Goal: Transaction & Acquisition: Purchase product/service

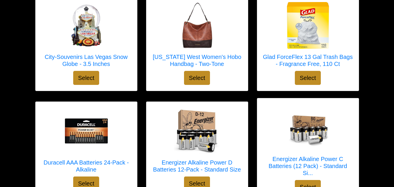
scroll to position [105, 0]
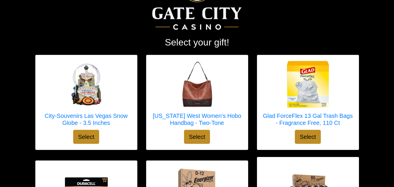
scroll to position [0, 0]
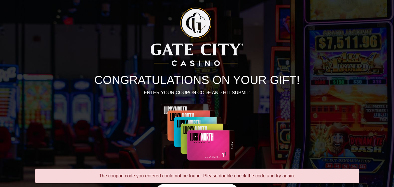
scroll to position [82, 0]
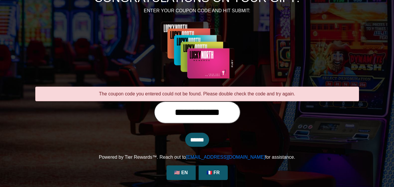
click at [238, 110] on input "**********" at bounding box center [197, 112] width 86 height 22
type input "*"
type input "**********"
click at [203, 142] on input "******" at bounding box center [197, 140] width 24 height 14
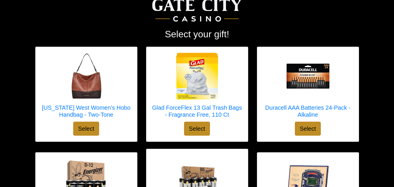
scroll to position [66, 0]
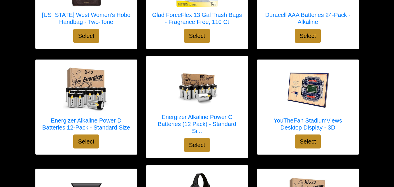
click at [276, 144] on div "YouTheFan StadiumViews Desktop Display - 3D Select" at bounding box center [308, 107] width 102 height 95
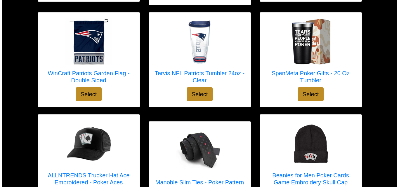
scroll to position [1109, 0]
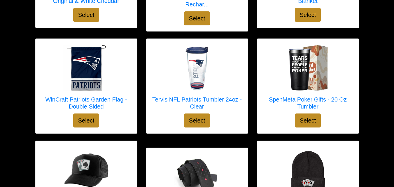
click at [321, 147] on img at bounding box center [308, 170] width 47 height 47
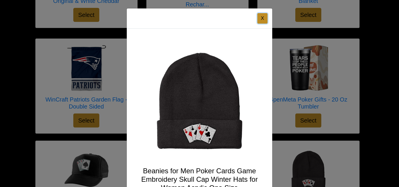
click at [260, 16] on button "X" at bounding box center [262, 18] width 10 height 11
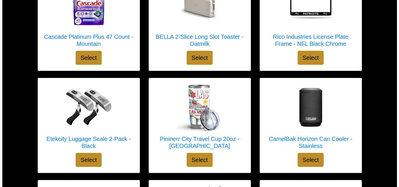
scroll to position [759, 0]
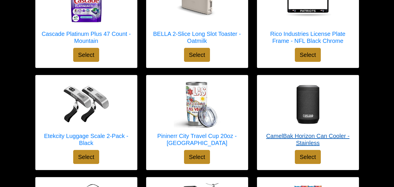
click at [340, 93] on div at bounding box center [308, 104] width 90 height 47
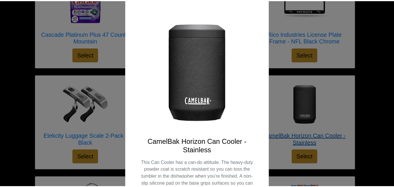
scroll to position [11, 0]
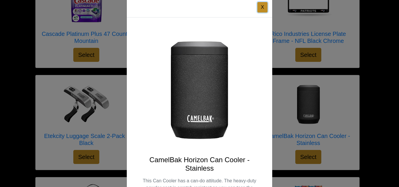
click at [261, 11] on button "X" at bounding box center [262, 7] width 10 height 11
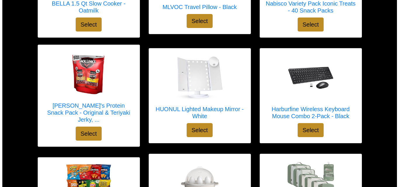
scroll to position [476, 0]
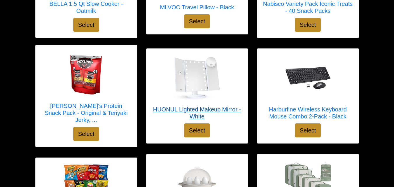
click at [230, 90] on div at bounding box center [197, 78] width 90 height 47
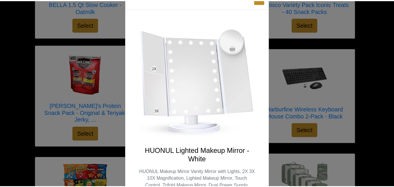
scroll to position [0, 0]
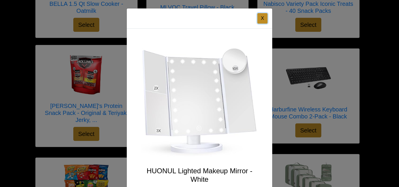
click at [260, 16] on button "X" at bounding box center [262, 18] width 10 height 11
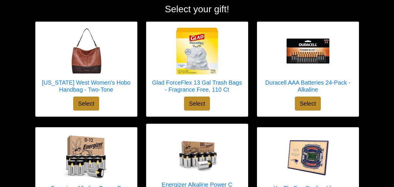
scroll to position [76, 0]
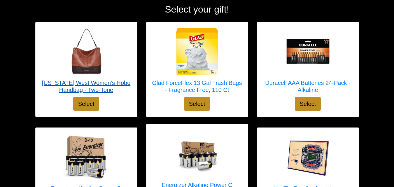
click at [124, 55] on div at bounding box center [86, 51] width 90 height 47
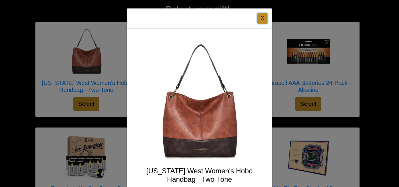
click at [258, 18] on button "X" at bounding box center [262, 18] width 10 height 11
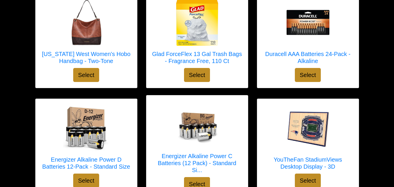
scroll to position [107, 0]
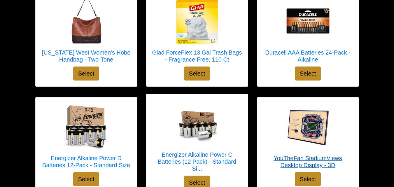
click at [348, 112] on div at bounding box center [308, 126] width 90 height 47
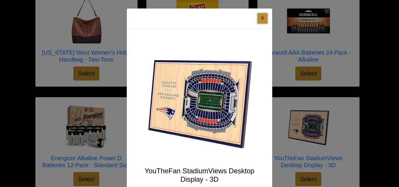
click at [264, 15] on button "X" at bounding box center [262, 18] width 10 height 11
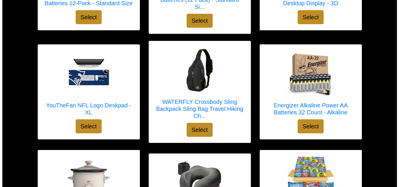
scroll to position [278, 0]
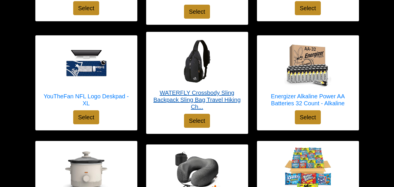
click at [227, 64] on div at bounding box center [197, 61] width 90 height 47
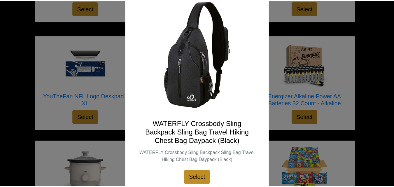
scroll to position [67, 0]
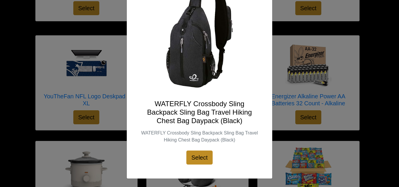
click at [283, 43] on div "X WATERFLY Crossbody Sling Backpack Sling Bag Travel Hiking Chest Bag Daypack (…" at bounding box center [199, 93] width 399 height 187
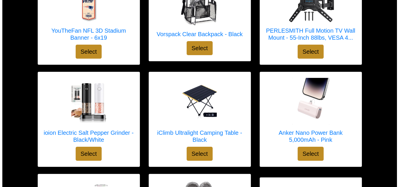
scroll to position [1392, 0]
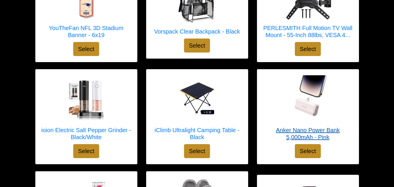
click at [331, 100] on img at bounding box center [308, 98] width 47 height 47
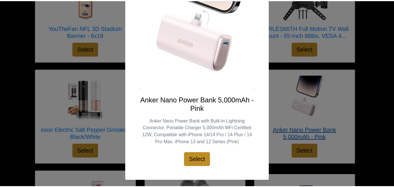
scroll to position [102, 0]
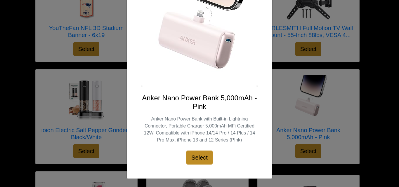
click at [343, 38] on div "X Anker Nano Power Bank 5,000mAh - Pink Anker Nano Power Bank with Built-in Lig…" at bounding box center [199, 93] width 399 height 187
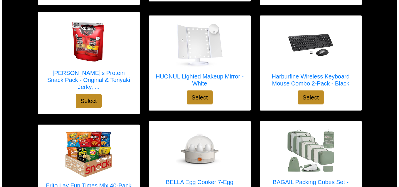
scroll to position [544, 0]
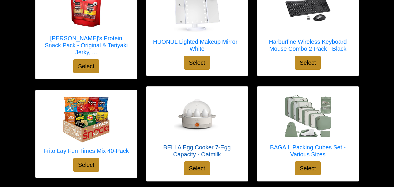
click at [231, 122] on div at bounding box center [197, 116] width 90 height 47
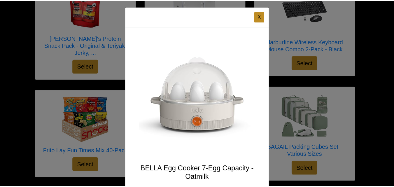
scroll to position [0, 0]
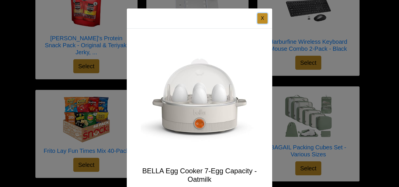
click at [262, 18] on button "X" at bounding box center [262, 18] width 10 height 11
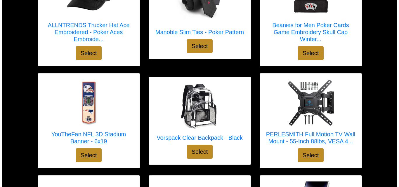
scroll to position [1294, 0]
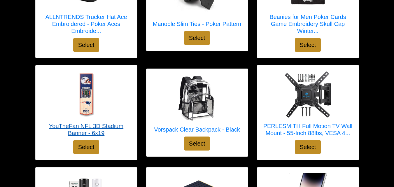
click at [111, 96] on div at bounding box center [86, 94] width 90 height 47
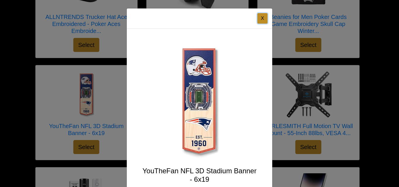
click at [257, 21] on button "X" at bounding box center [262, 18] width 10 height 11
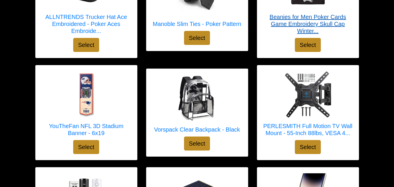
click at [313, 20] on h5 "Beanies for Men Poker Cards Game Embroidery Skull Cap Winter..." at bounding box center [308, 23] width 90 height 21
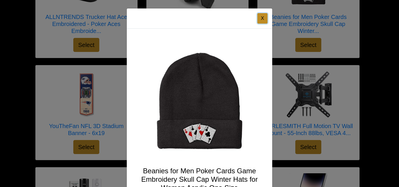
click at [262, 19] on button "X" at bounding box center [262, 18] width 10 height 11
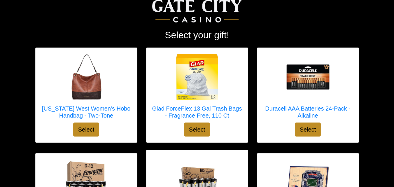
scroll to position [0, 0]
